Goal: Browse casually

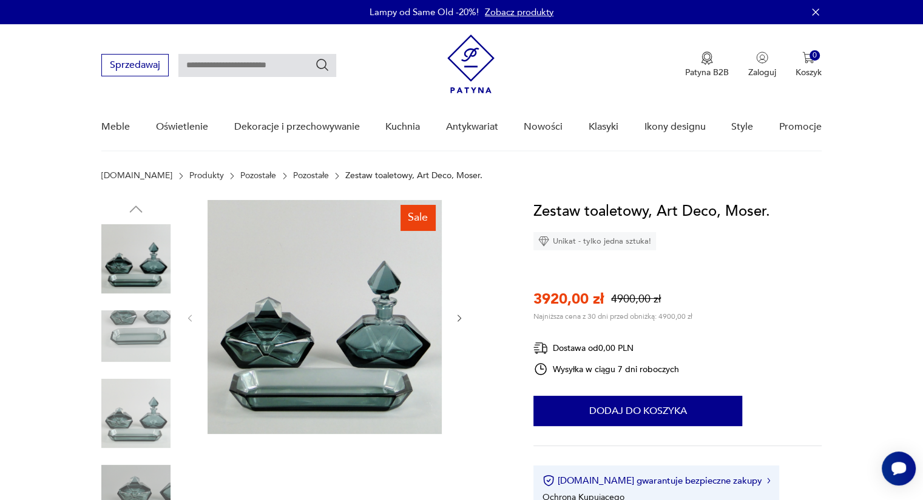
click at [457, 315] on icon "button" at bounding box center [459, 318] width 4 height 7
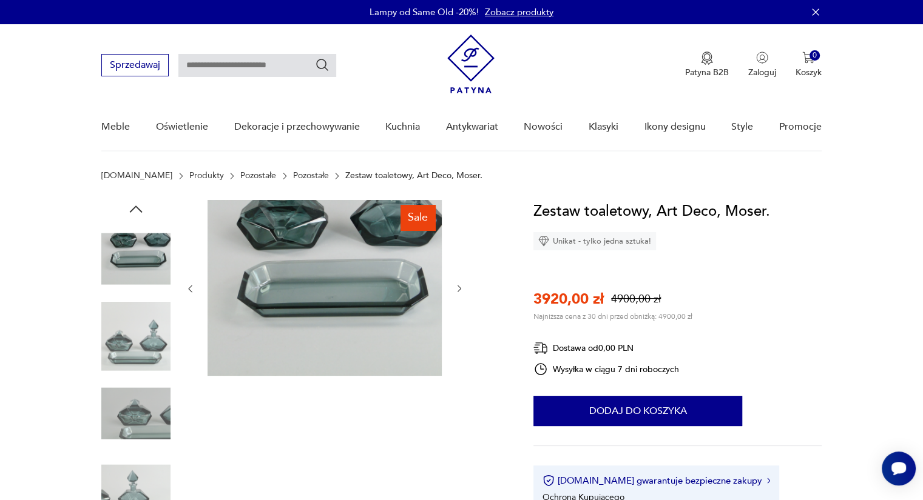
click at [458, 315] on div at bounding box center [324, 289] width 279 height 178
click at [457, 294] on icon "button" at bounding box center [459, 289] width 10 height 10
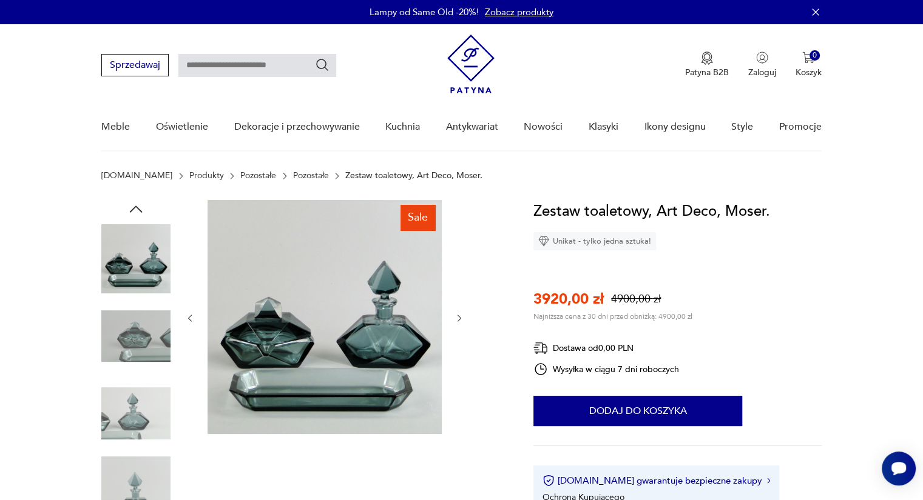
click at [457, 294] on div at bounding box center [324, 318] width 279 height 237
click at [457, 318] on icon "button" at bounding box center [459, 319] width 10 height 10
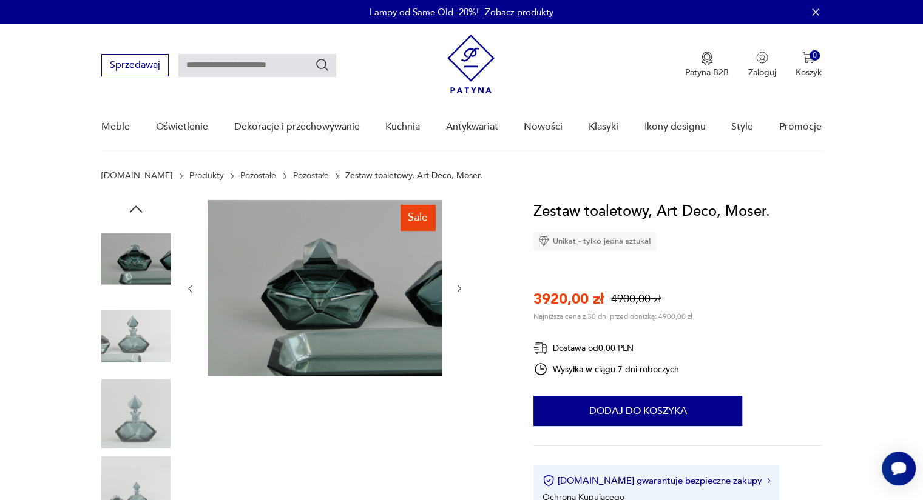
click at [457, 318] on div at bounding box center [324, 289] width 279 height 178
click at [460, 278] on div at bounding box center [324, 289] width 279 height 178
click at [456, 291] on icon "button" at bounding box center [459, 289] width 10 height 10
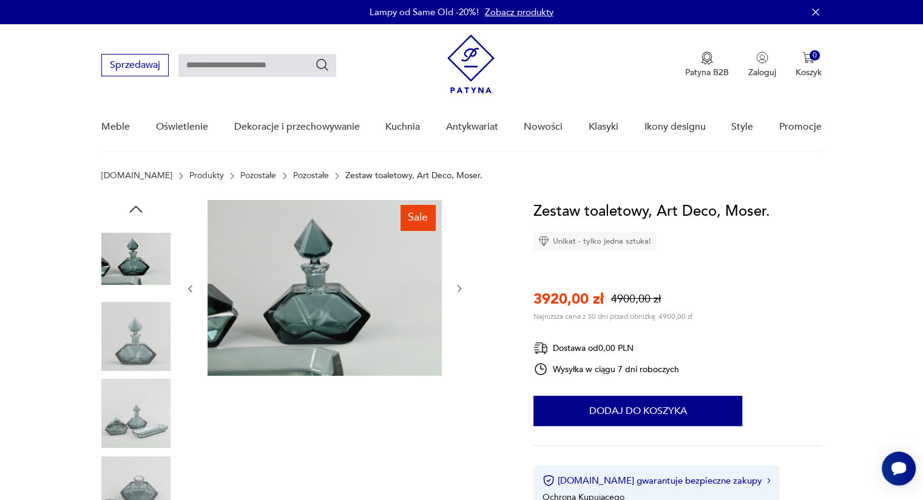
click at [456, 291] on icon "button" at bounding box center [459, 289] width 10 height 10
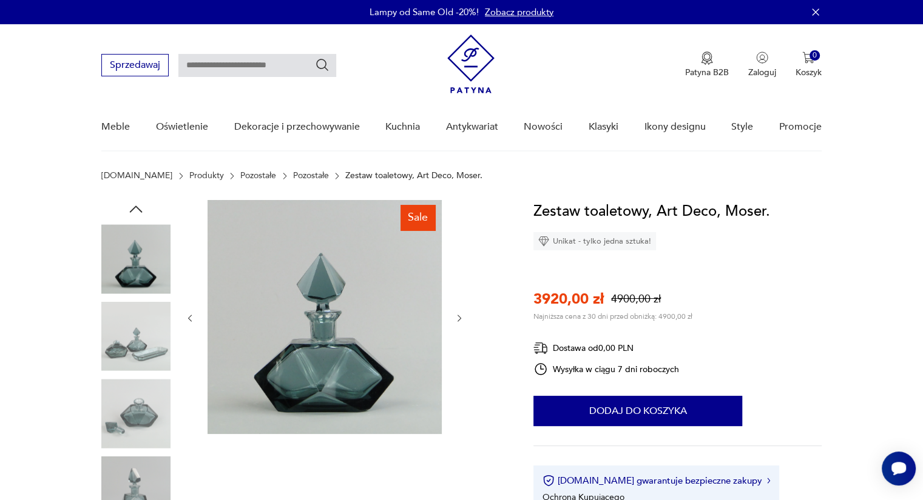
click at [456, 291] on div at bounding box center [324, 318] width 279 height 237
click at [460, 321] on icon "button" at bounding box center [459, 319] width 10 height 10
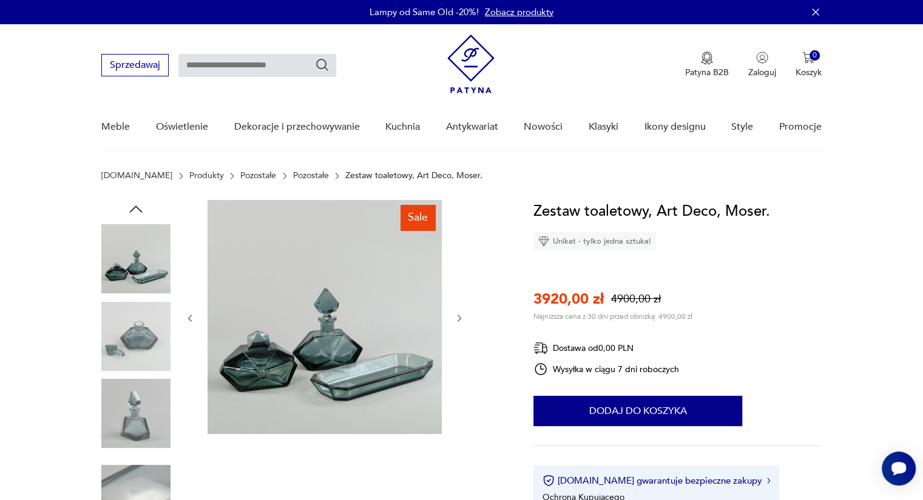
click at [460, 321] on icon "button" at bounding box center [459, 319] width 10 height 10
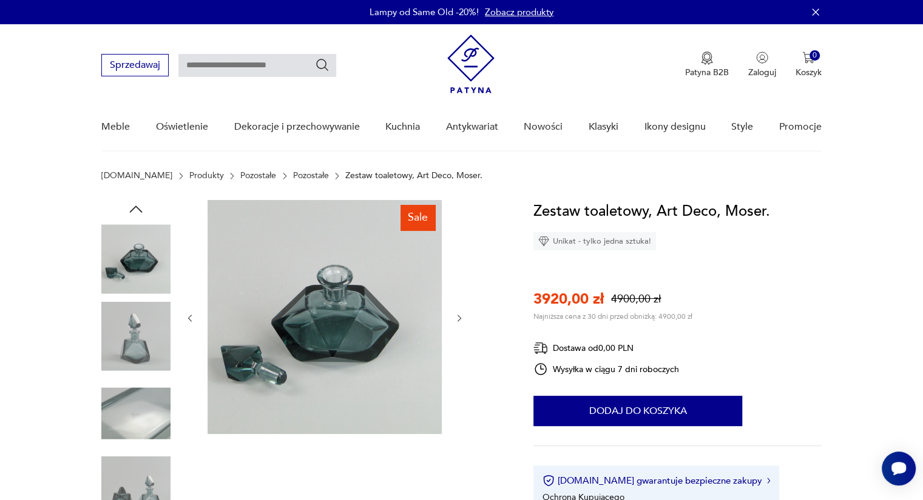
click at [460, 321] on icon "button" at bounding box center [459, 319] width 10 height 10
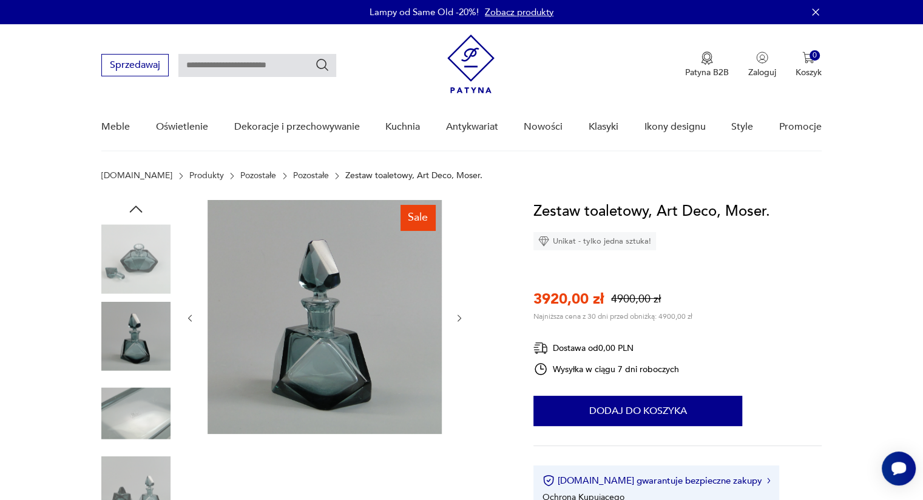
click at [460, 321] on icon "button" at bounding box center [459, 319] width 10 height 10
